Goal: Information Seeking & Learning: Learn about a topic

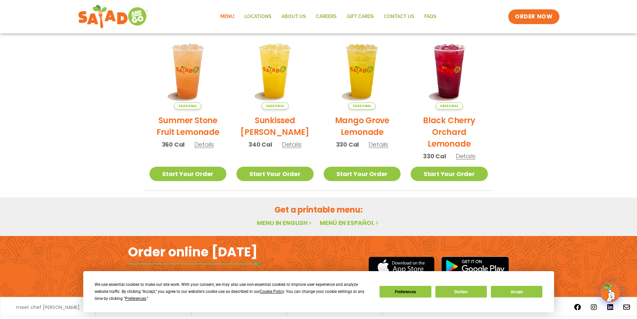
scroll to position [344, 0]
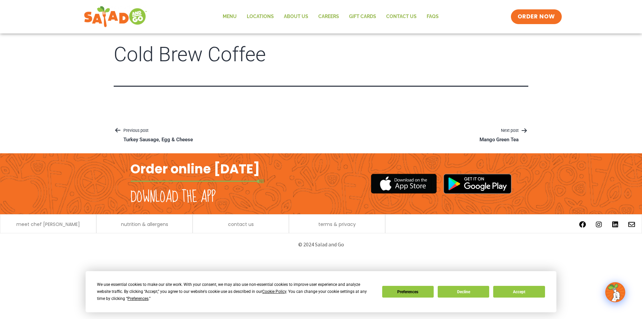
click at [143, 19] on img at bounding box center [115, 17] width 63 height 24
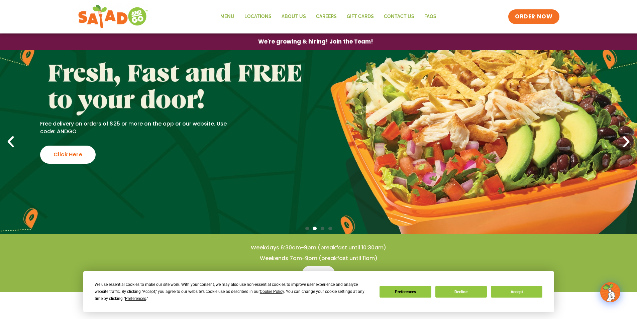
click at [306, 229] on span "Go to slide 1" at bounding box center [307, 228] width 4 height 4
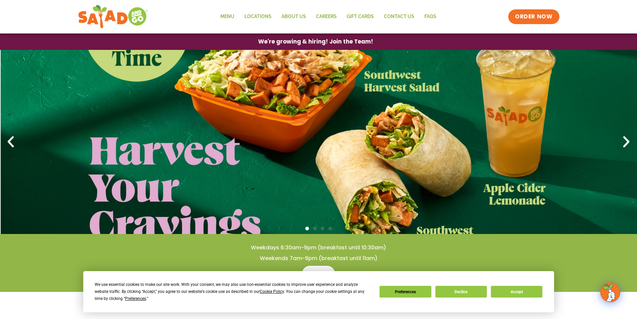
click at [315, 229] on span "Go to slide 2" at bounding box center [315, 228] width 4 height 4
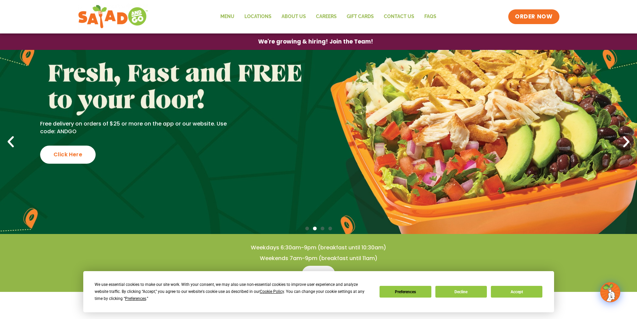
click at [326, 227] on div at bounding box center [318, 228] width 637 height 7
click at [321, 229] on span "Go to slide 3" at bounding box center [323, 228] width 4 height 4
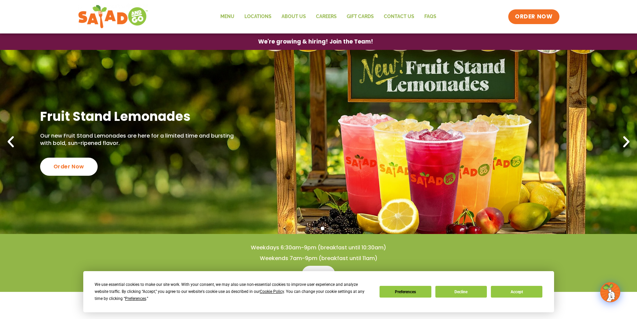
click at [338, 225] on div at bounding box center [318, 228] width 637 height 7
click at [329, 225] on div at bounding box center [318, 228] width 637 height 7
click at [331, 228] on span "Go to slide 4" at bounding box center [330, 228] width 4 height 4
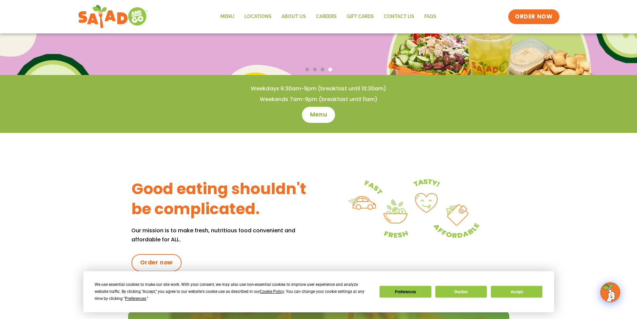
scroll to position [160, 0]
